Goal: Task Accomplishment & Management: Manage account settings

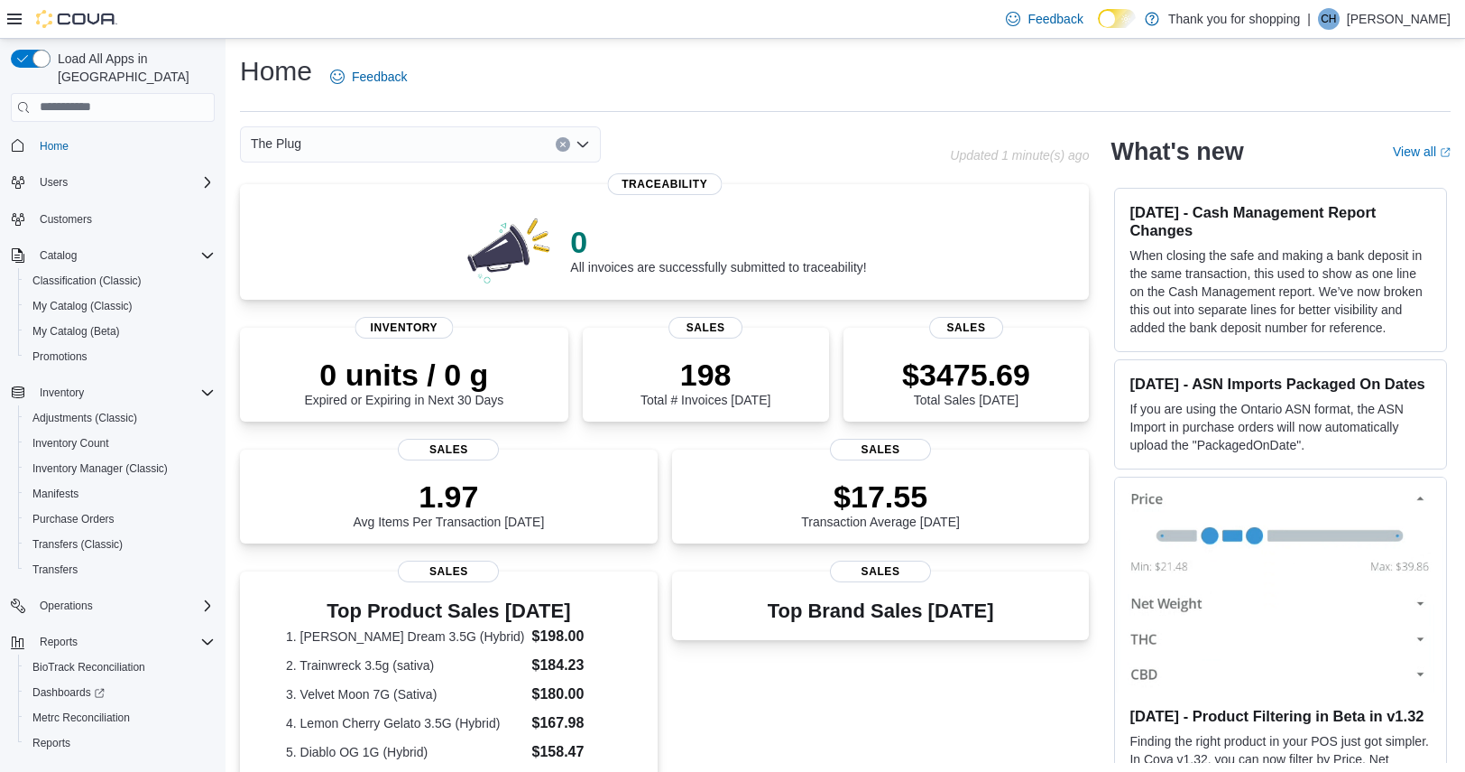
click at [580, 142] on icon "Open list of options" at bounding box center [583, 144] width 14 height 14
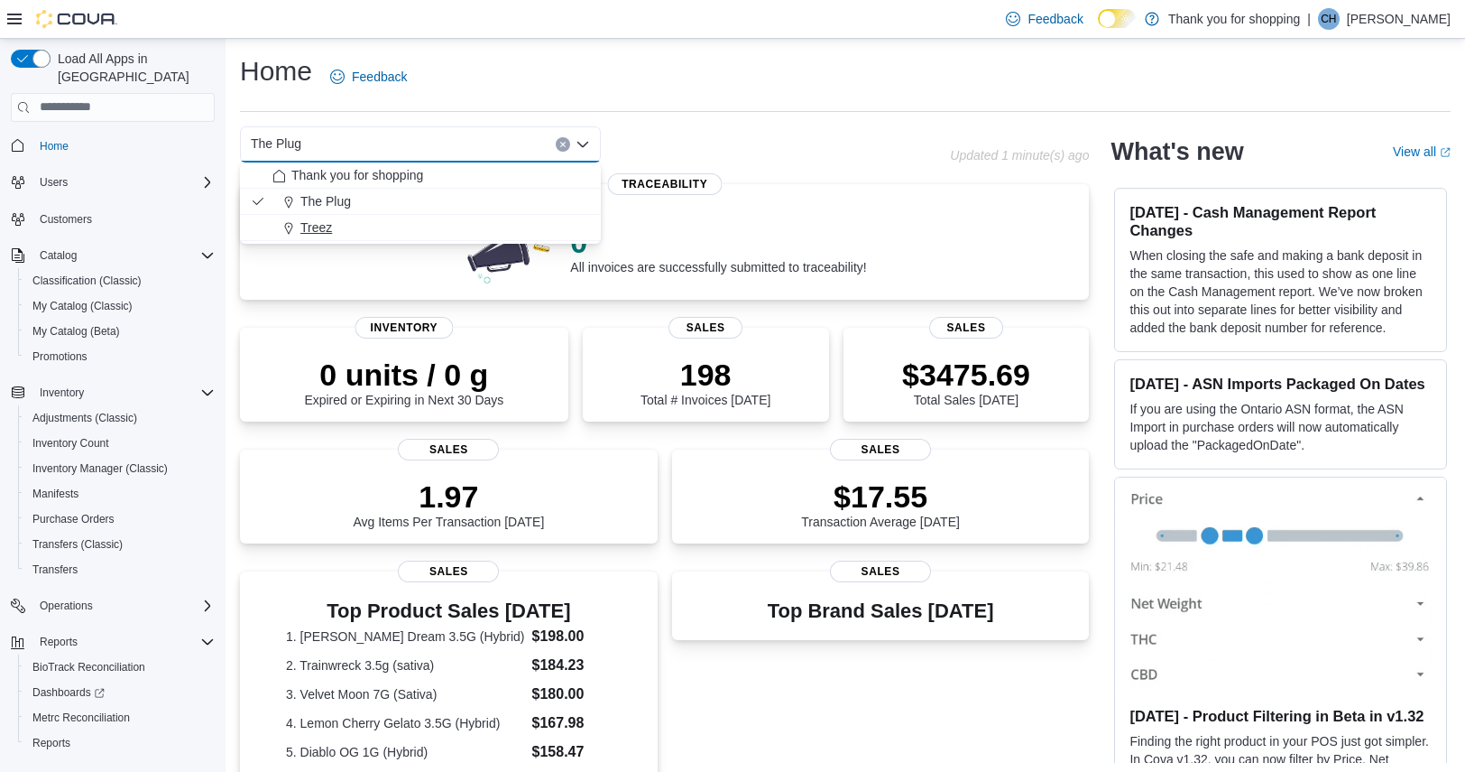
click at [392, 225] on div "Treez" at bounding box center [432, 227] width 318 height 18
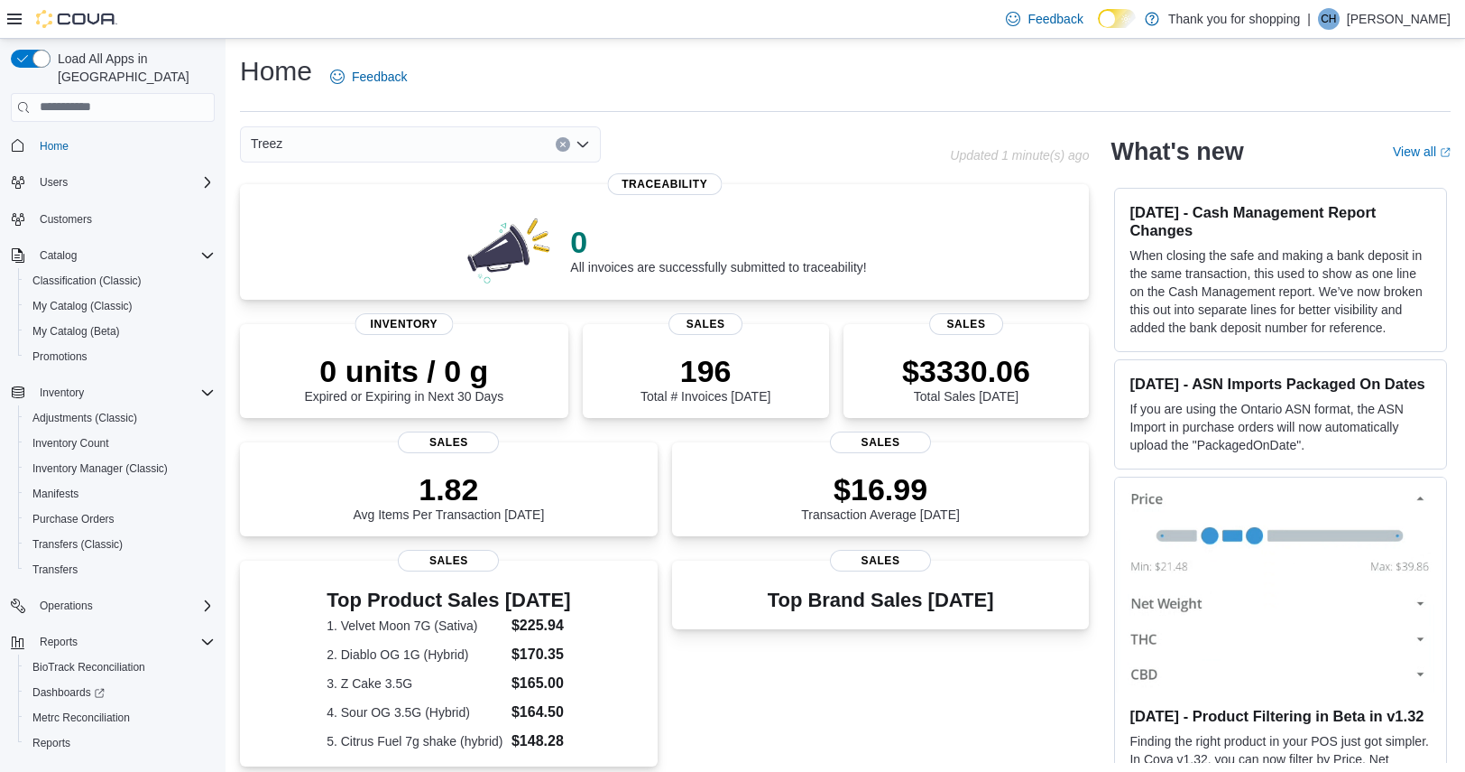
click at [588, 140] on icon "Open list of options" at bounding box center [583, 144] width 14 height 14
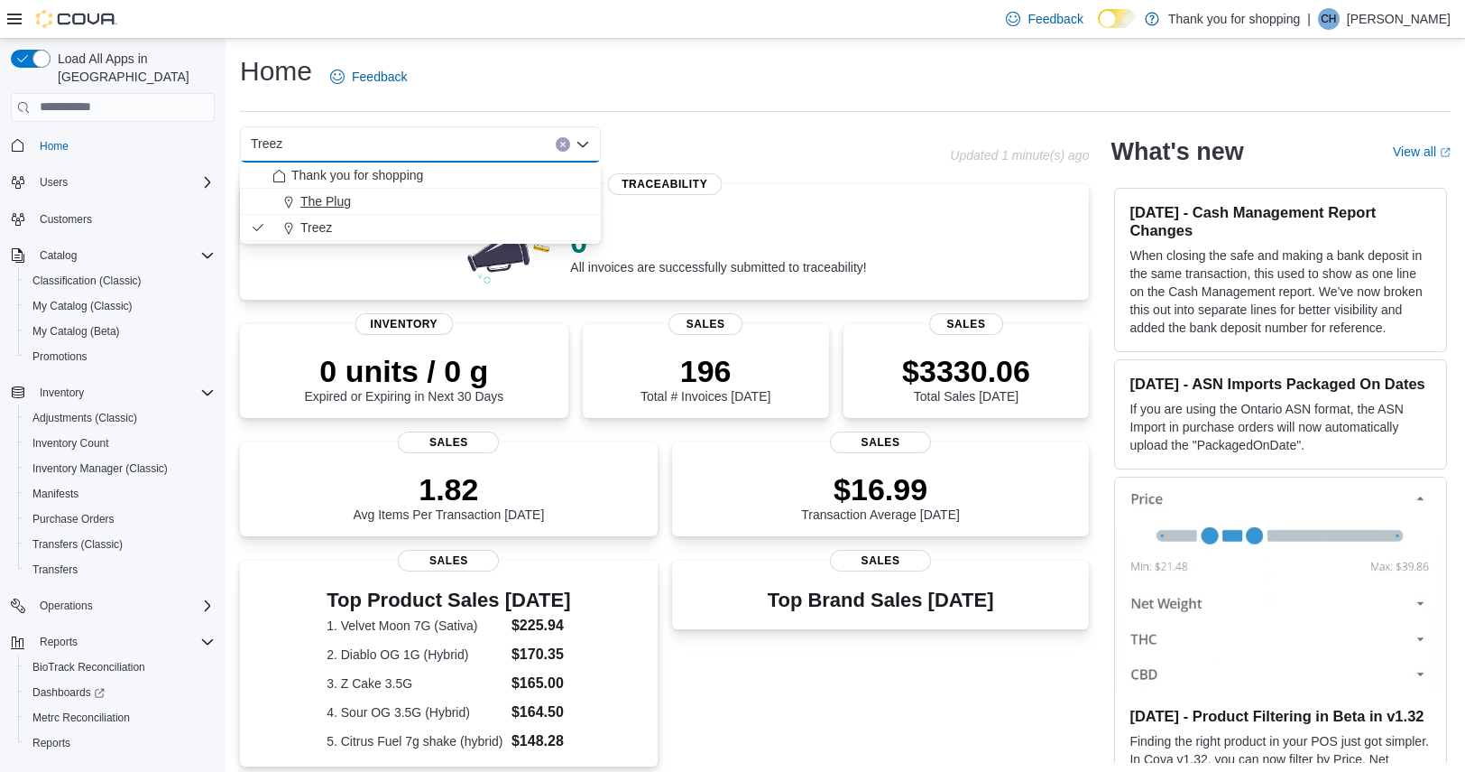
click at [428, 203] on div "The Plug" at bounding box center [432, 201] width 318 height 18
